Goal: Register for event/course

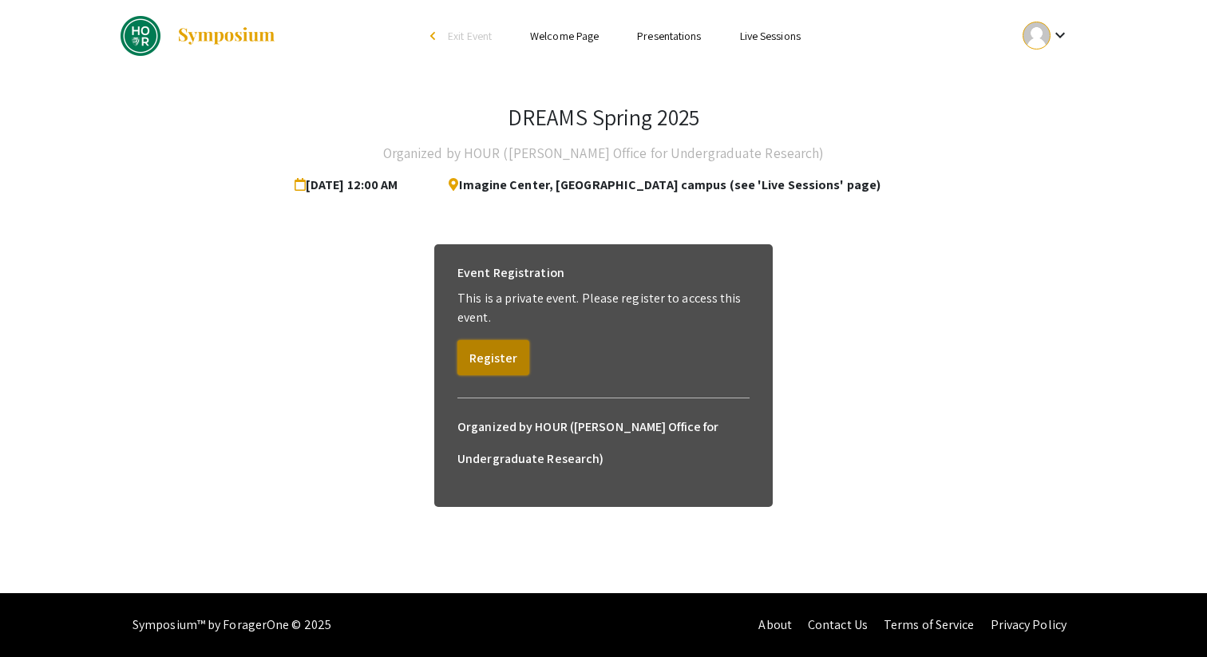
click at [502, 363] on button "Register" at bounding box center [494, 357] width 72 height 35
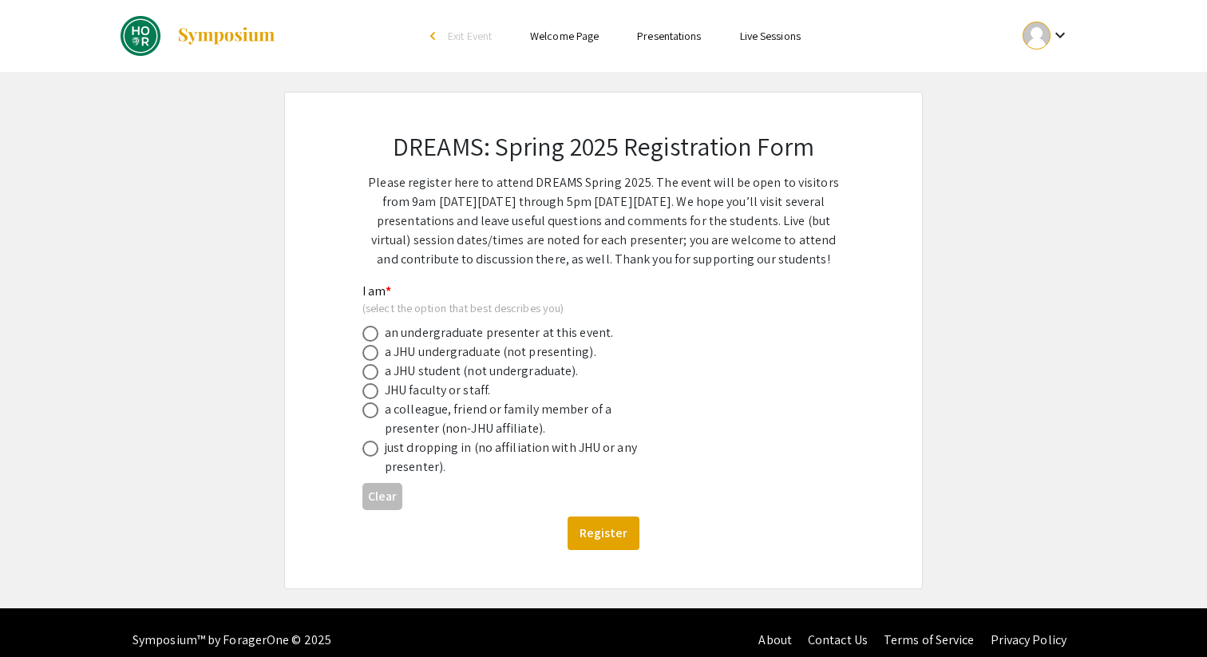
click at [503, 353] on div "a JHU undergraduate (not presenting)." at bounding box center [491, 352] width 212 height 19
click at [452, 342] on div "an undergraduate presenter at this event." at bounding box center [499, 332] width 228 height 19
click at [396, 353] on div "a JHU undergraduate (not presenting)." at bounding box center [491, 352] width 212 height 19
click at [369, 353] on span at bounding box center [371, 353] width 16 height 16
click at [369, 353] on input "radio" at bounding box center [371, 353] width 16 height 16
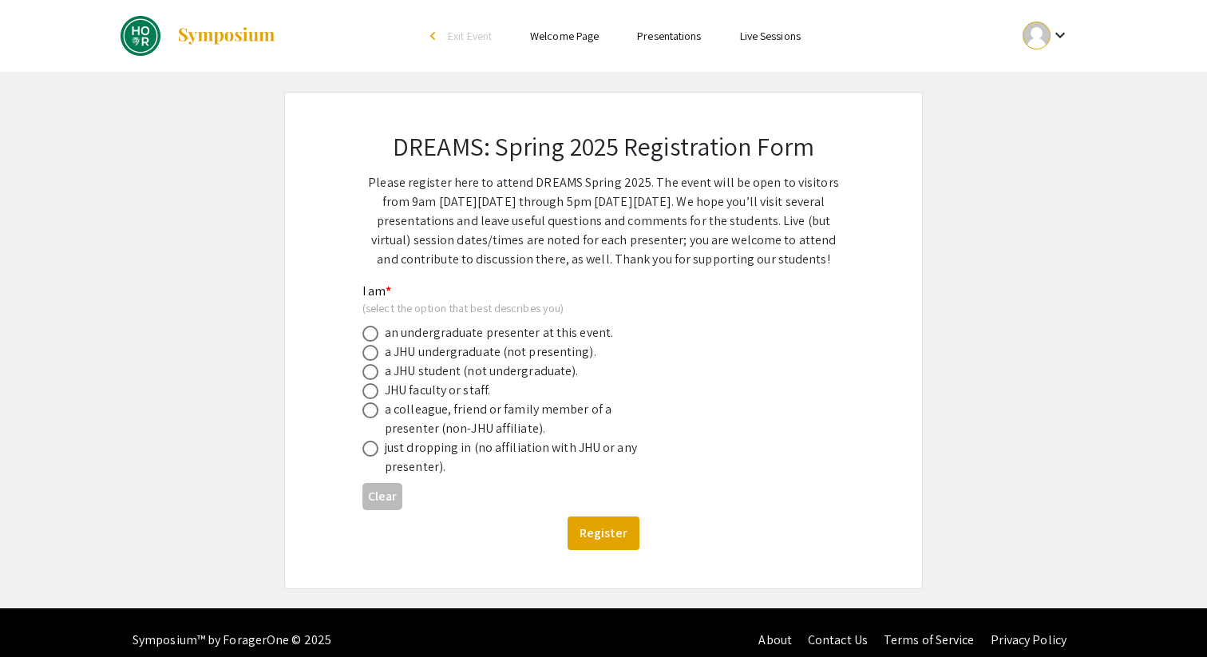
radio input "true"
click at [613, 535] on button "Register" at bounding box center [604, 534] width 72 height 34
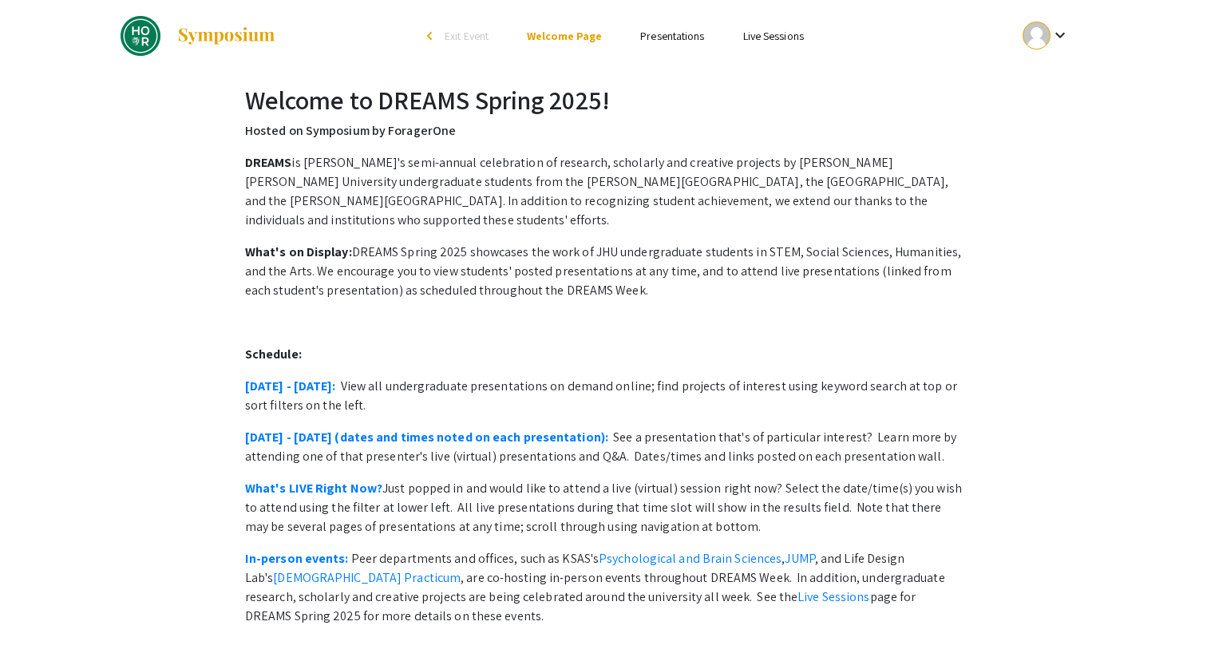
click at [674, 34] on link "Presentations" at bounding box center [672, 36] width 64 height 14
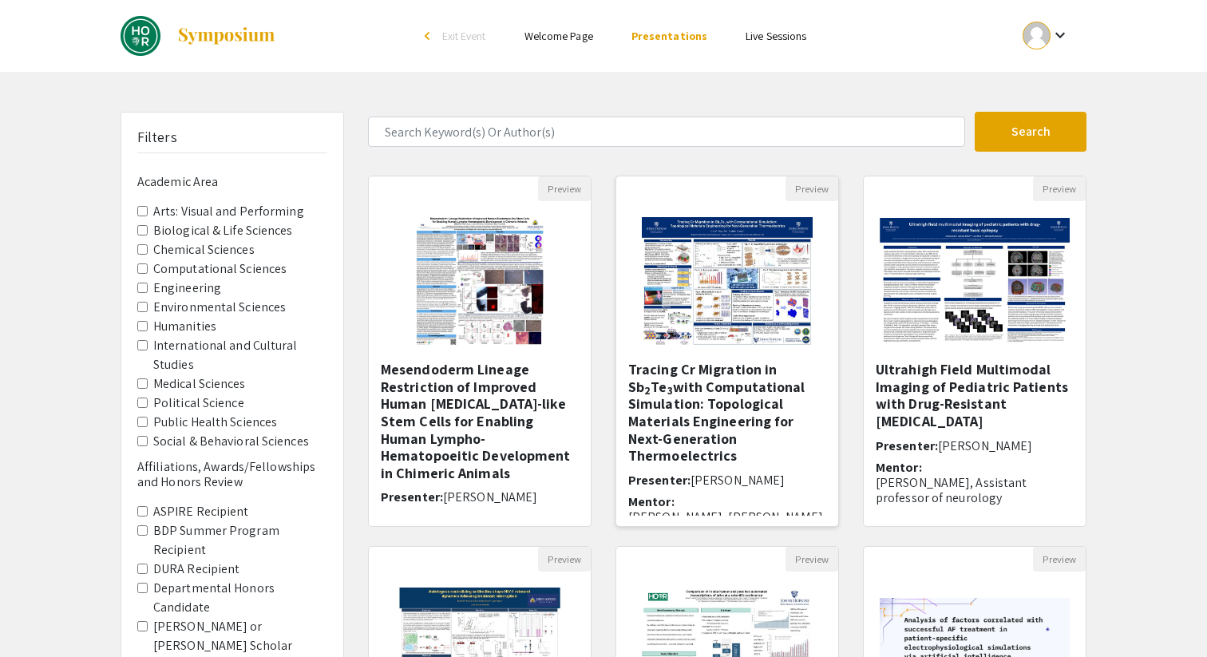
scroll to position [402, 0]
